Goal: Information Seeking & Learning: Learn about a topic

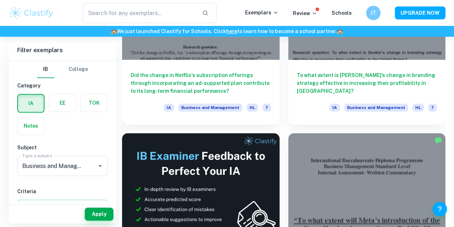
scroll to position [309, 0]
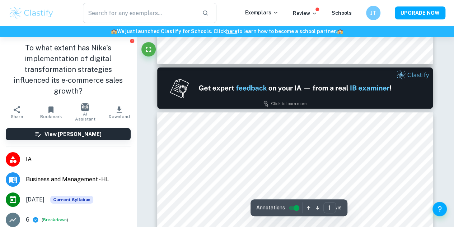
type input "2"
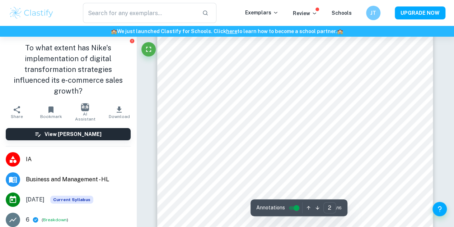
scroll to position [455, 0]
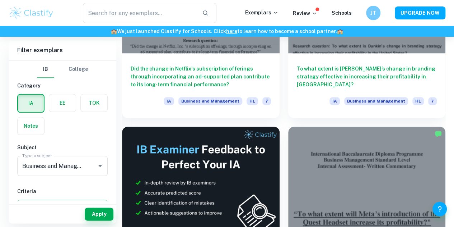
scroll to position [309, 0]
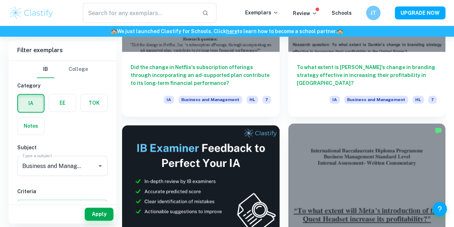
click at [288, 134] on div at bounding box center [367, 182] width 158 height 118
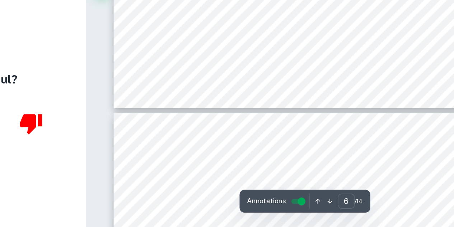
scroll to position [2355, 0]
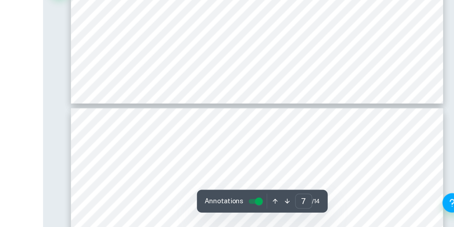
type input "8"
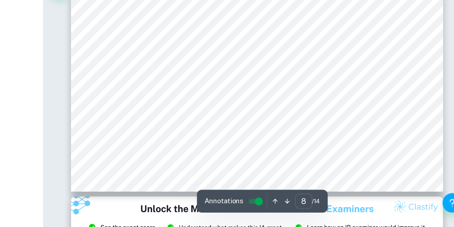
scroll to position [3084, 0]
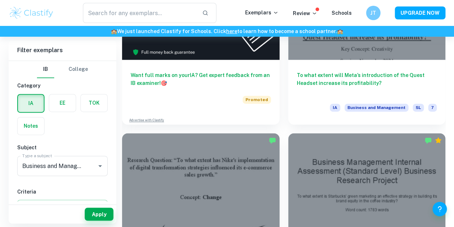
scroll to position [493, 0]
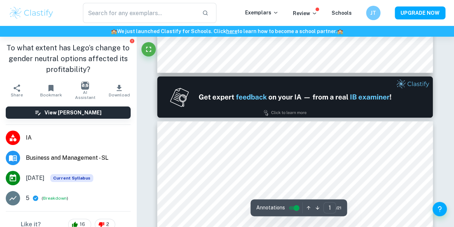
type input "2"
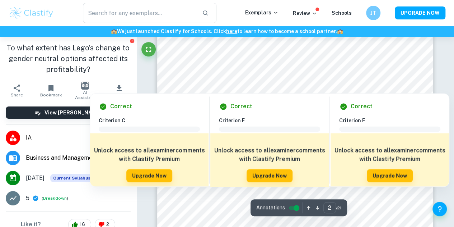
scroll to position [478, 0]
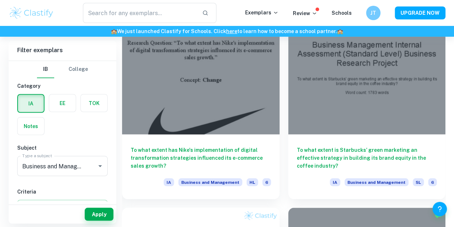
scroll to position [610, 0]
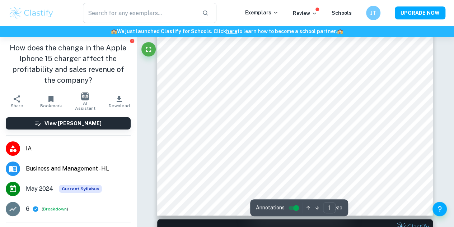
scroll to position [218, 0]
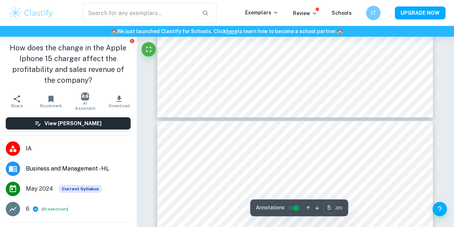
type input "6"
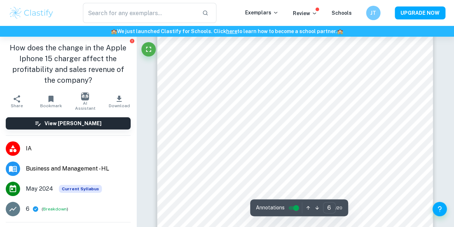
scroll to position [2129, 0]
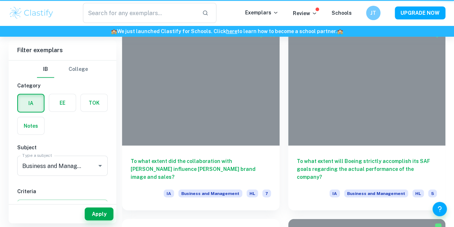
scroll to position [610, 0]
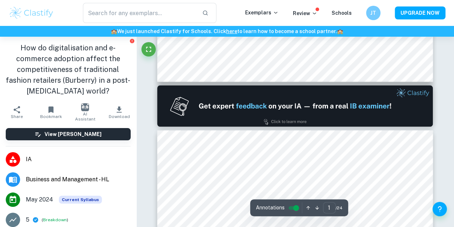
type input "2"
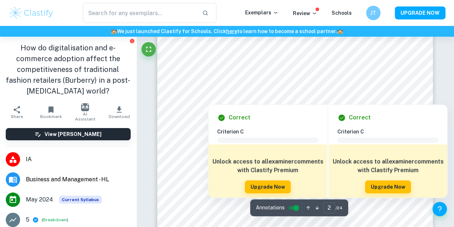
scroll to position [514, 0]
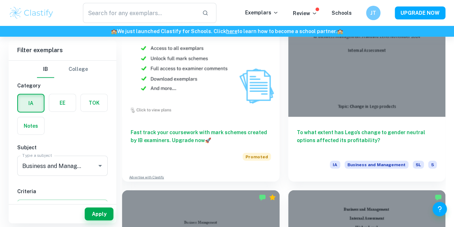
scroll to position [819, 0]
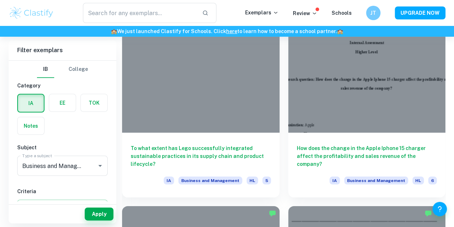
scroll to position [1009, 0]
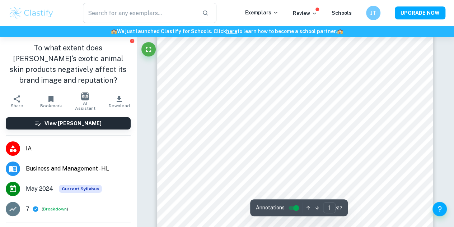
scroll to position [165, 0]
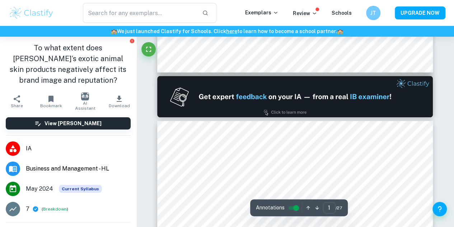
type input "2"
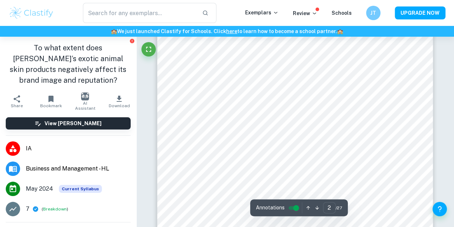
scroll to position [515, 0]
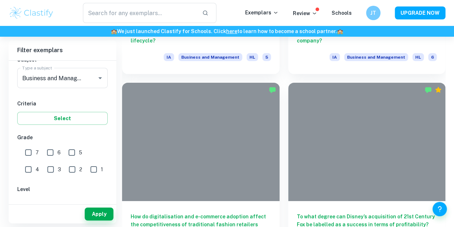
scroll to position [1127, 0]
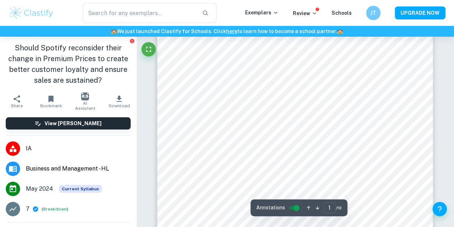
scroll to position [116, 0]
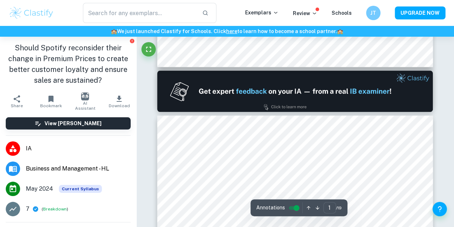
type input "2"
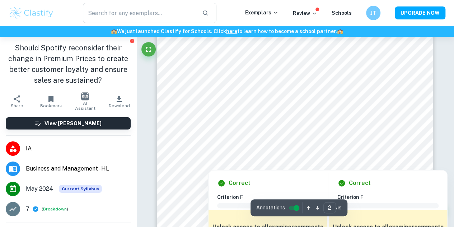
scroll to position [446, 0]
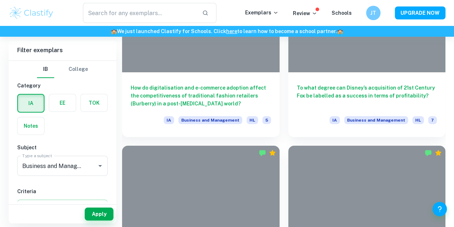
scroll to position [1250, 0]
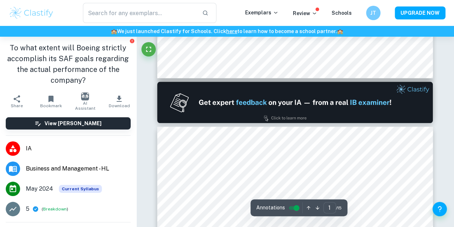
type input "2"
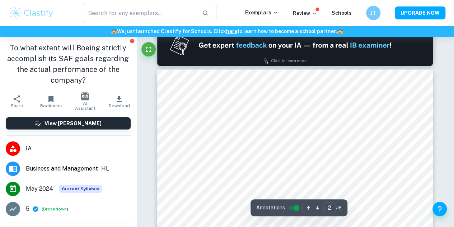
scroll to position [416, 0]
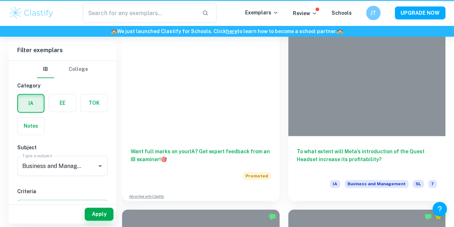
scroll to position [1250, 0]
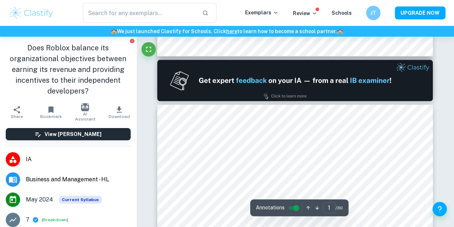
type input "2"
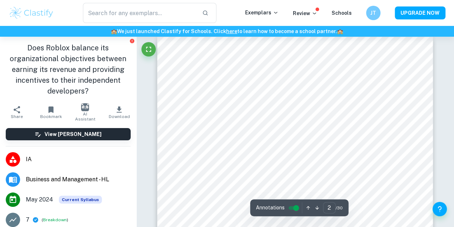
scroll to position [412, 0]
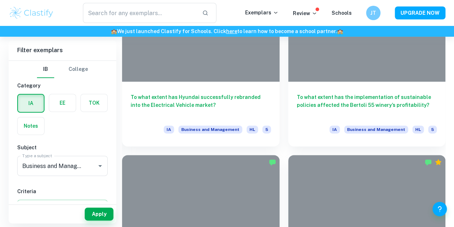
scroll to position [1427, 0]
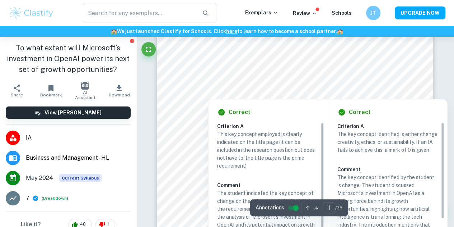
scroll to position [136, 0]
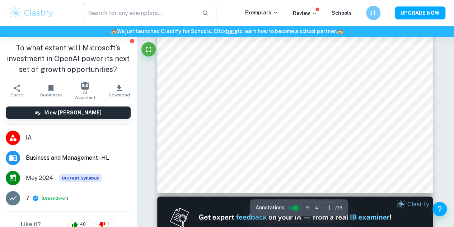
type input "2"
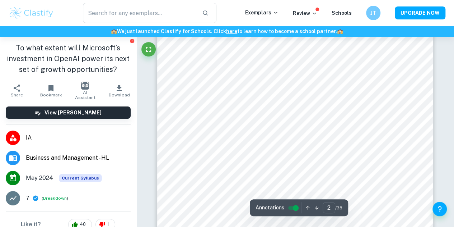
scroll to position [484, 0]
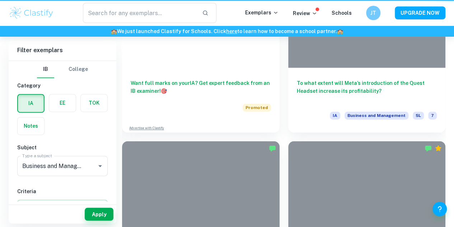
scroll to position [1427, 0]
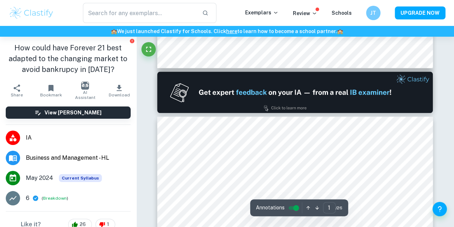
type input "2"
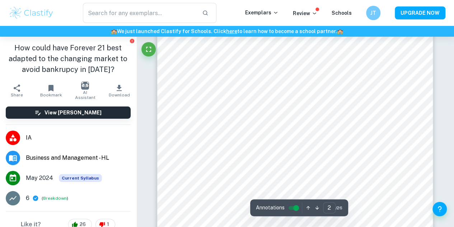
scroll to position [505, 0]
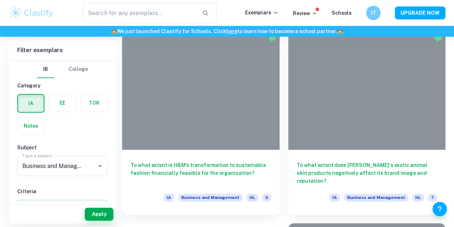
scroll to position [1742, 0]
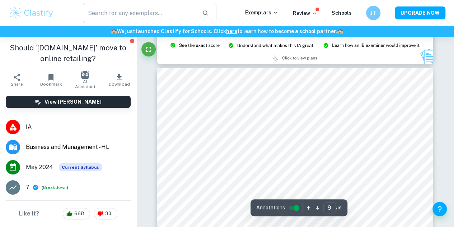
scroll to position [3262, 0]
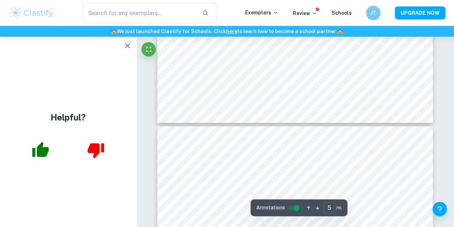
type input "4"
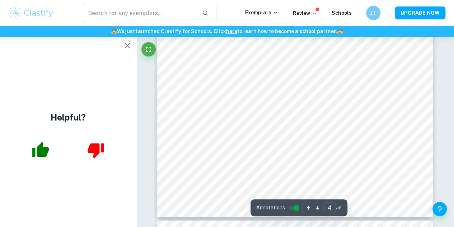
scroll to position [1478, 0]
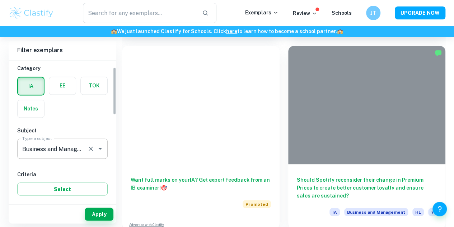
scroll to position [16, 0]
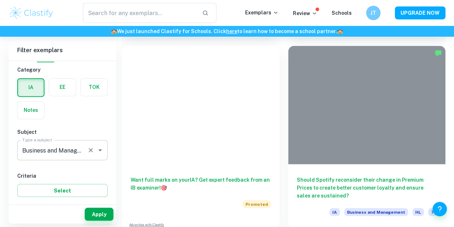
click at [101, 150] on icon "Open" at bounding box center [100, 149] width 9 height 9
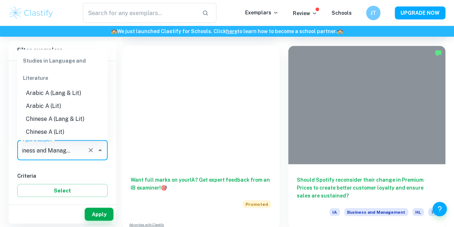
scroll to position [632, 0]
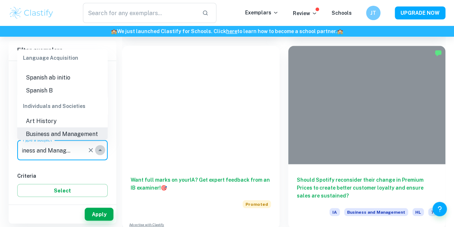
click at [101, 150] on icon "Close" at bounding box center [100, 149] width 9 height 9
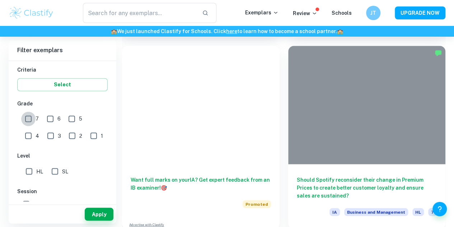
scroll to position [0, 0]
click at [32, 116] on input "7" at bounding box center [28, 118] width 14 height 14
checkbox input "true"
click at [101, 214] on button "Apply" at bounding box center [99, 213] width 29 height 13
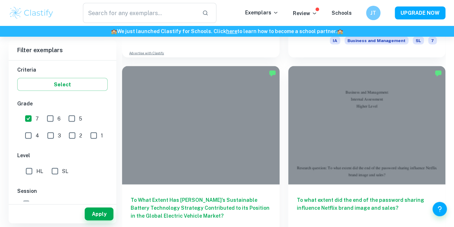
scroll to position [2094, 0]
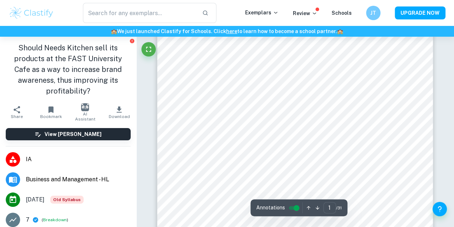
type input "2"
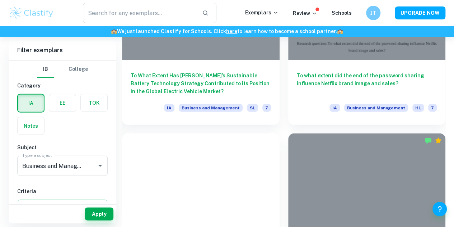
scroll to position [2215, 0]
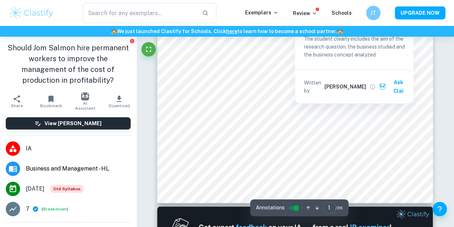
scroll to position [198, 0]
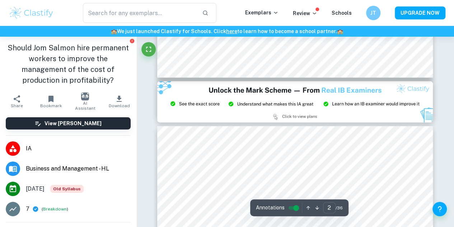
type input "3"
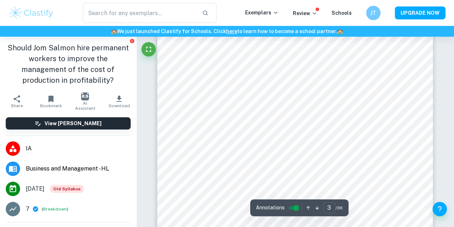
scroll to position [964, 0]
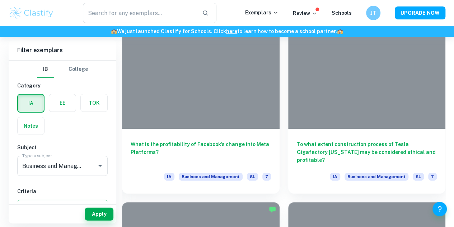
scroll to position [2722, 0]
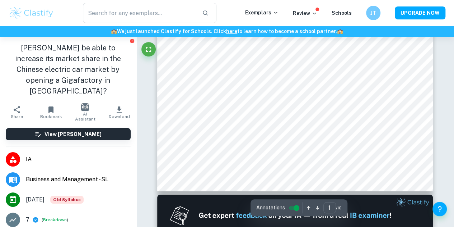
type input "2"
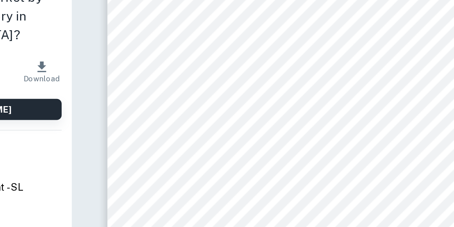
scroll to position [457, 0]
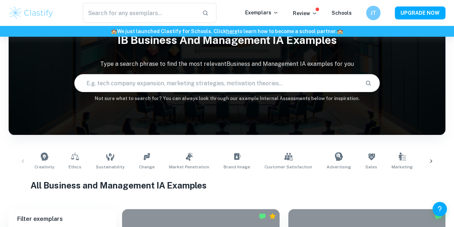
scroll to position [56, 0]
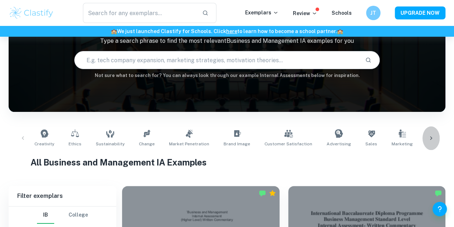
click at [431, 135] on icon at bounding box center [431, 137] width 7 height 7
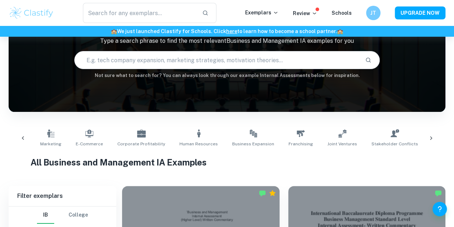
scroll to position [0, 378]
